Goal: Task Accomplishment & Management: Use online tool/utility

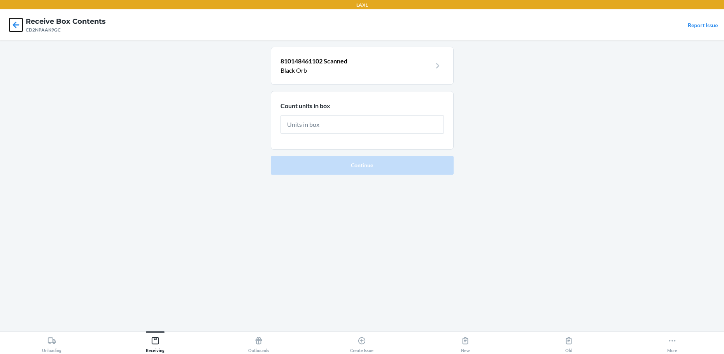
click at [15, 23] on icon at bounding box center [16, 24] width 7 height 7
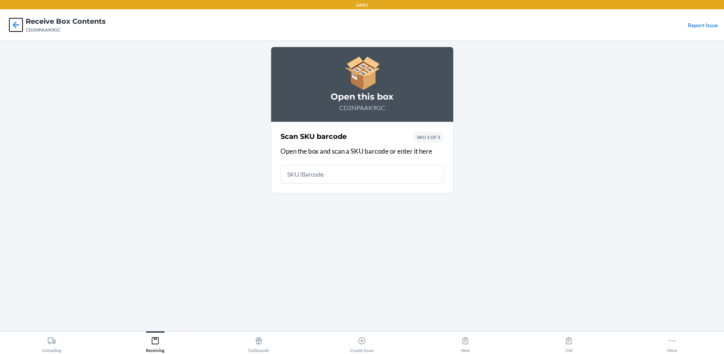
click at [14, 25] on icon at bounding box center [16, 24] width 7 height 7
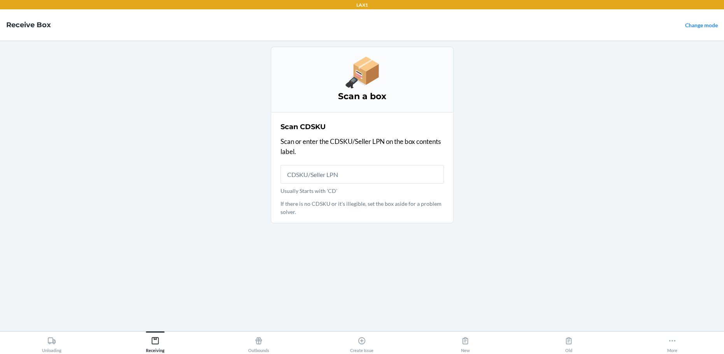
click at [367, 173] on input "Usually Starts with 'CD'" at bounding box center [362, 174] width 163 height 19
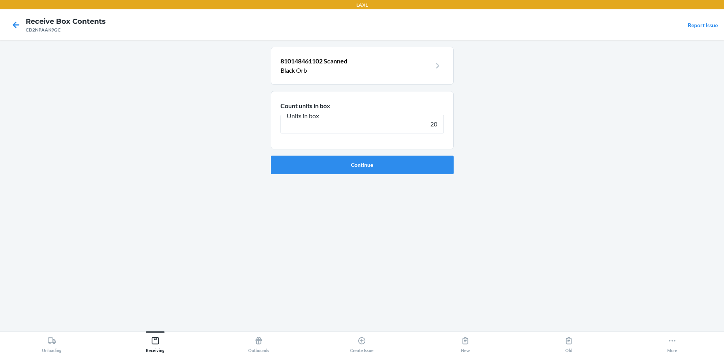
type input "200"
click button "Continue" at bounding box center [362, 165] width 183 height 19
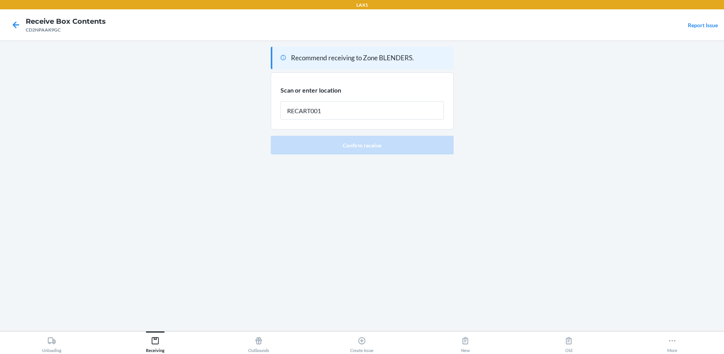
type input "RECART001"
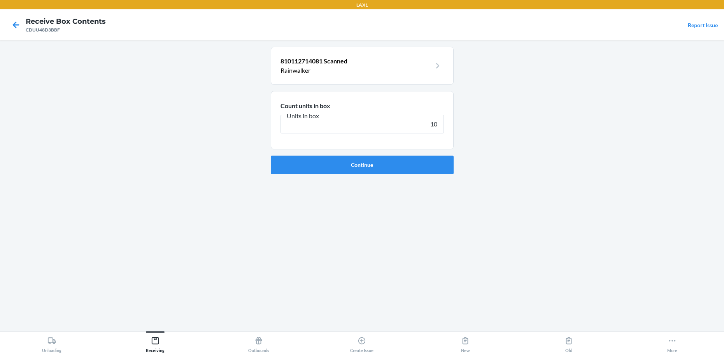
type input "100"
click button "Continue" at bounding box center [362, 165] width 183 height 19
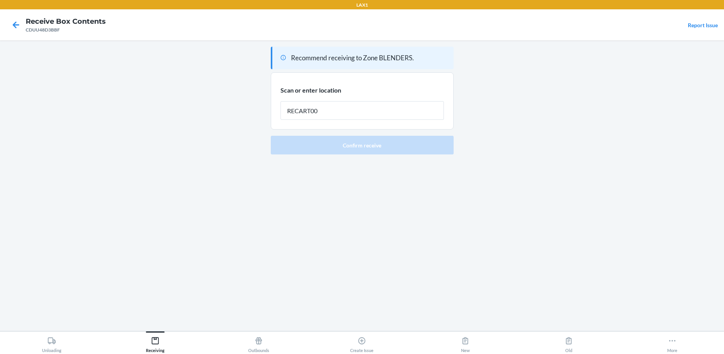
type input "RECART001"
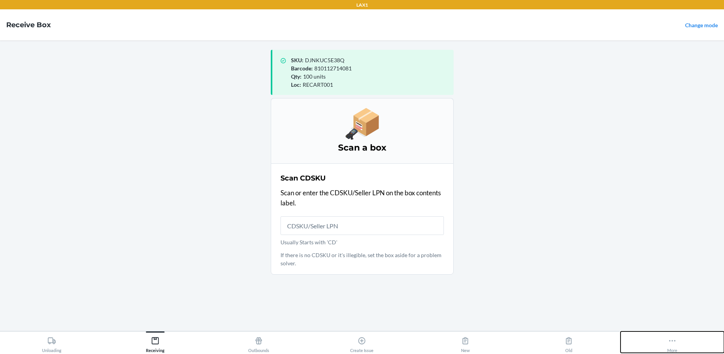
click at [673, 340] on icon at bounding box center [672, 341] width 9 height 9
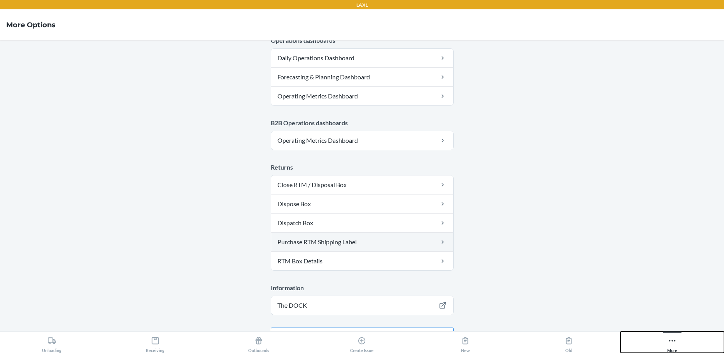
scroll to position [394, 0]
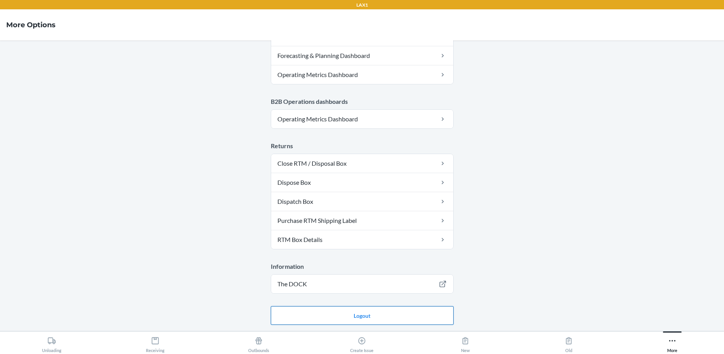
click at [378, 317] on button "Logout" at bounding box center [362, 315] width 183 height 19
